Goal: Navigation & Orientation: Find specific page/section

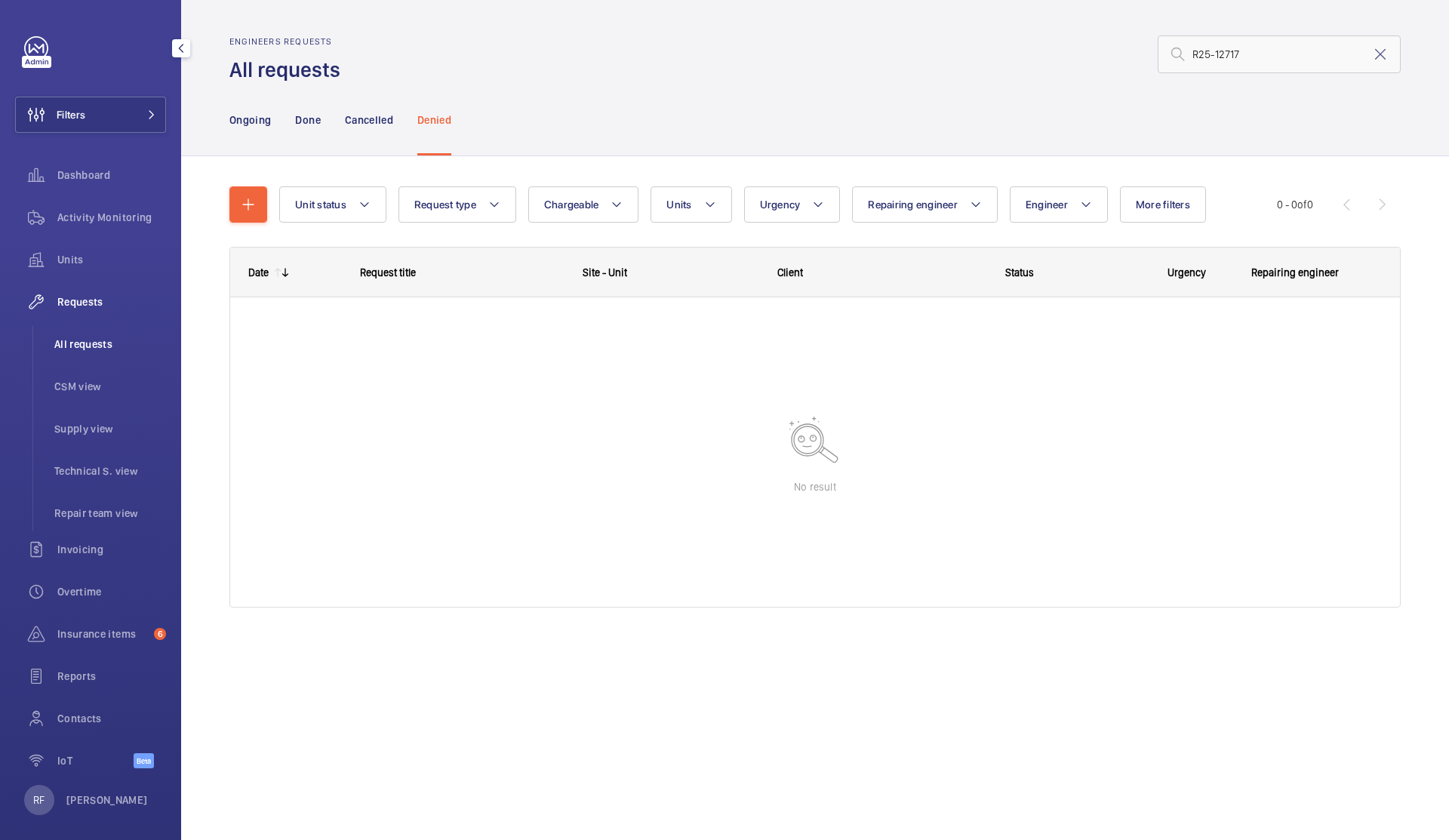
click at [84, 348] on span "All requests" at bounding box center [110, 344] width 111 height 15
